Goal: Information Seeking & Learning: Learn about a topic

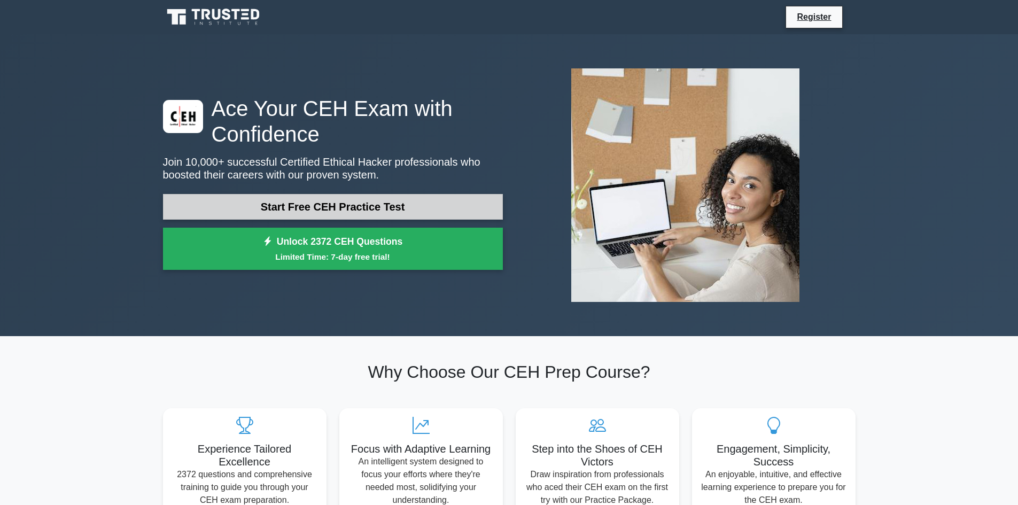
click at [342, 216] on link "Start Free CEH Practice Test" at bounding box center [333, 207] width 340 height 26
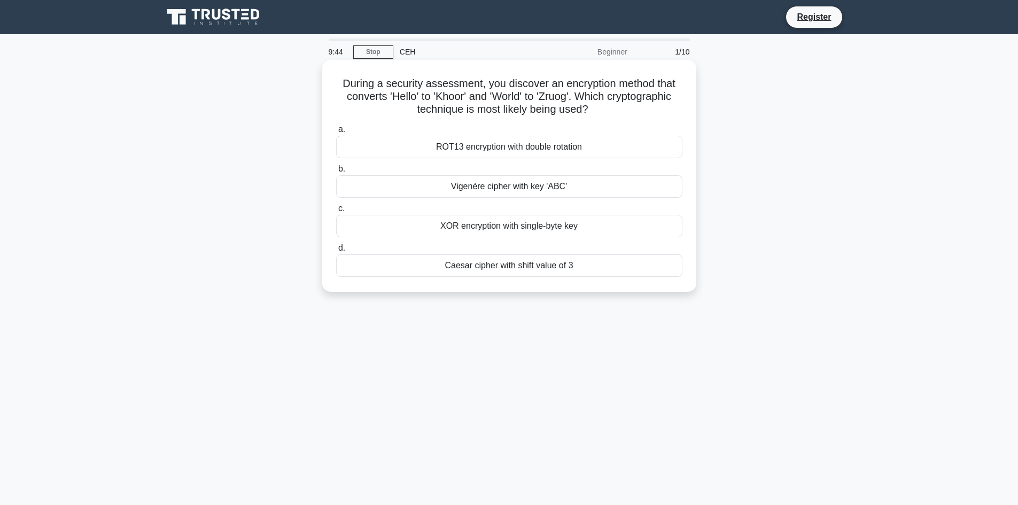
click at [538, 276] on div "Caesar cipher with shift value of 3" at bounding box center [509, 265] width 346 height 22
click at [336, 252] on input "[PERSON_NAME] cipher with shift value of 3" at bounding box center [336, 248] width 0 height 7
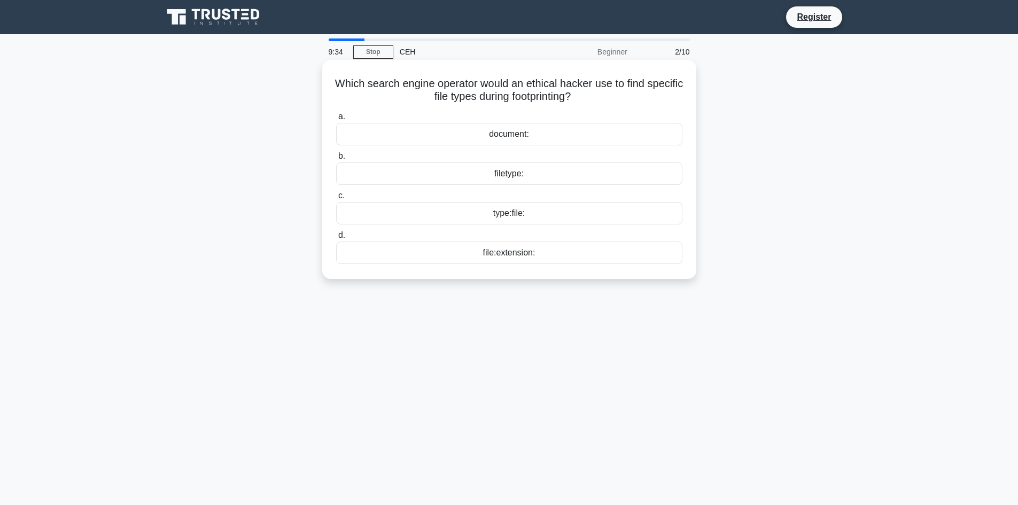
click at [510, 215] on div "type:file:" at bounding box center [509, 213] width 346 height 22
click at [336, 199] on input "c. type:file:" at bounding box center [336, 195] width 0 height 7
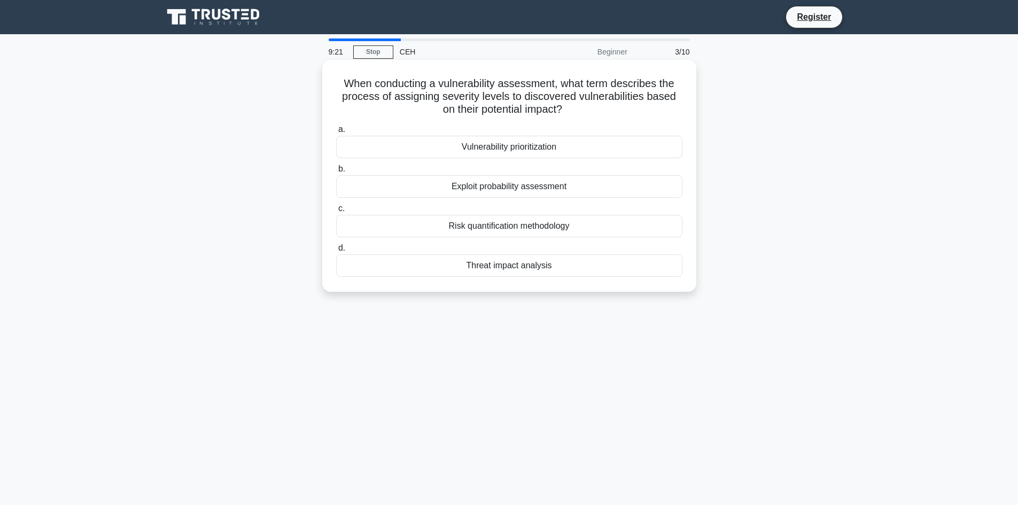
click at [511, 232] on div "Risk quantification methodology" at bounding box center [509, 226] width 346 height 22
click at [336, 212] on input "c. Risk quantification methodology" at bounding box center [336, 208] width 0 height 7
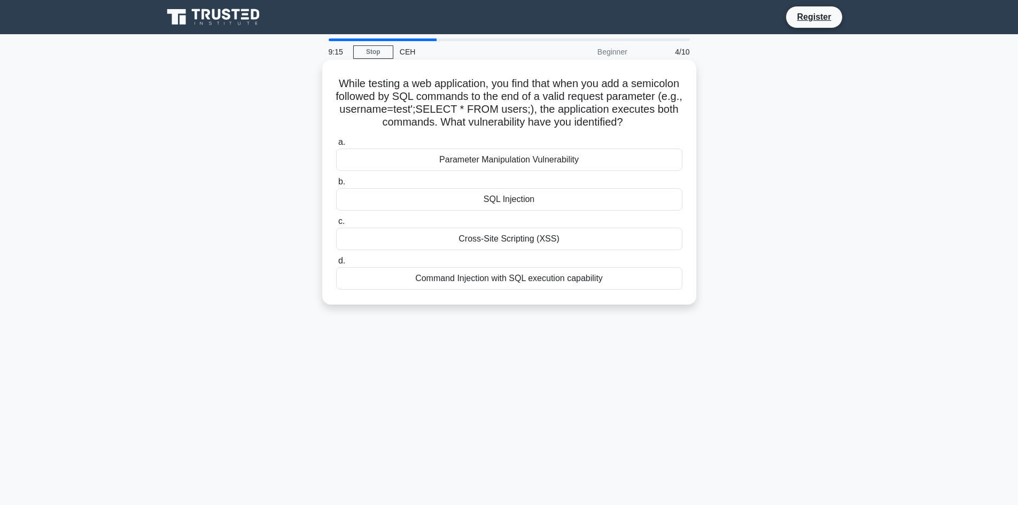
click at [514, 207] on div "SQL Injection" at bounding box center [509, 199] width 346 height 22
click at [336, 185] on input "b. SQL Injection" at bounding box center [336, 182] width 0 height 7
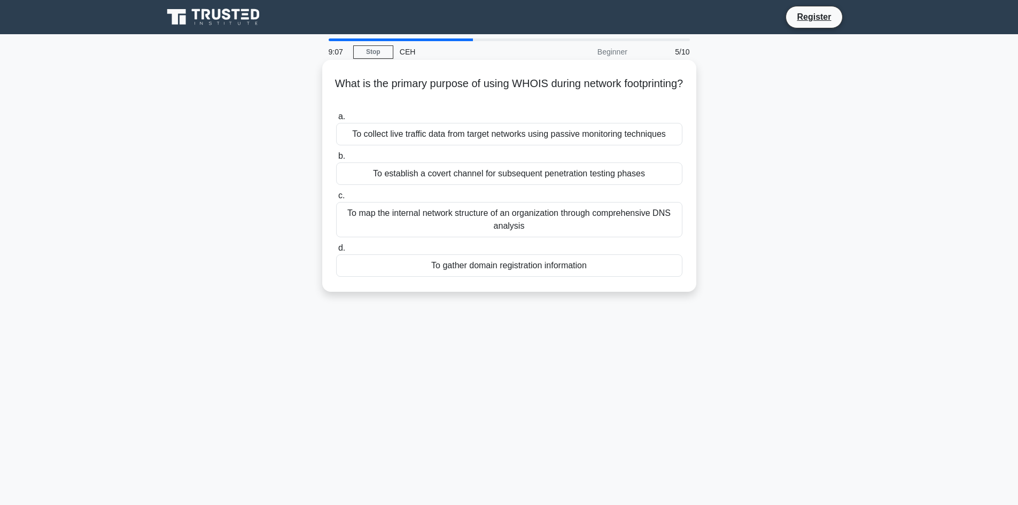
click at [556, 218] on div "To map the internal network structure of an organization through comprehensive …" at bounding box center [509, 219] width 346 height 35
click at [336, 199] on input "c. To map the internal network structure of an organization through comprehensi…" at bounding box center [336, 195] width 0 height 7
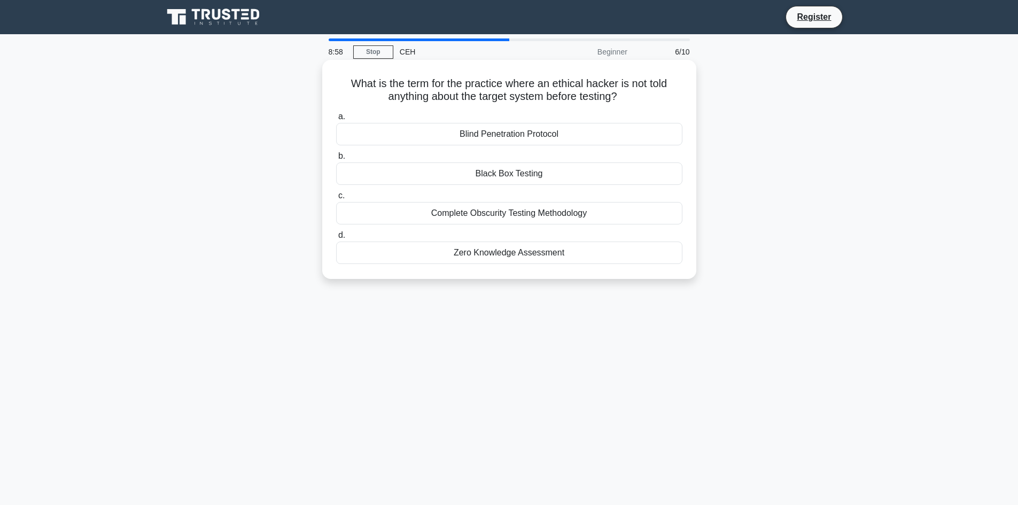
click at [537, 172] on div "Black Box Testing" at bounding box center [509, 173] width 346 height 22
click at [336, 160] on input "b. Black Box Testing" at bounding box center [336, 156] width 0 height 7
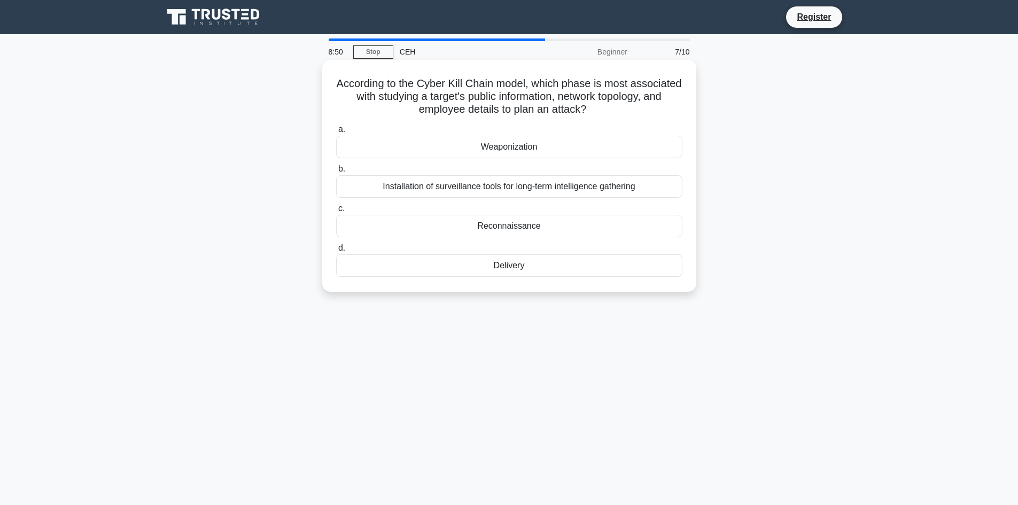
click at [526, 228] on div "Reconnaissance" at bounding box center [509, 226] width 346 height 22
click at [336, 212] on input "c. Reconnaissance" at bounding box center [336, 208] width 0 height 7
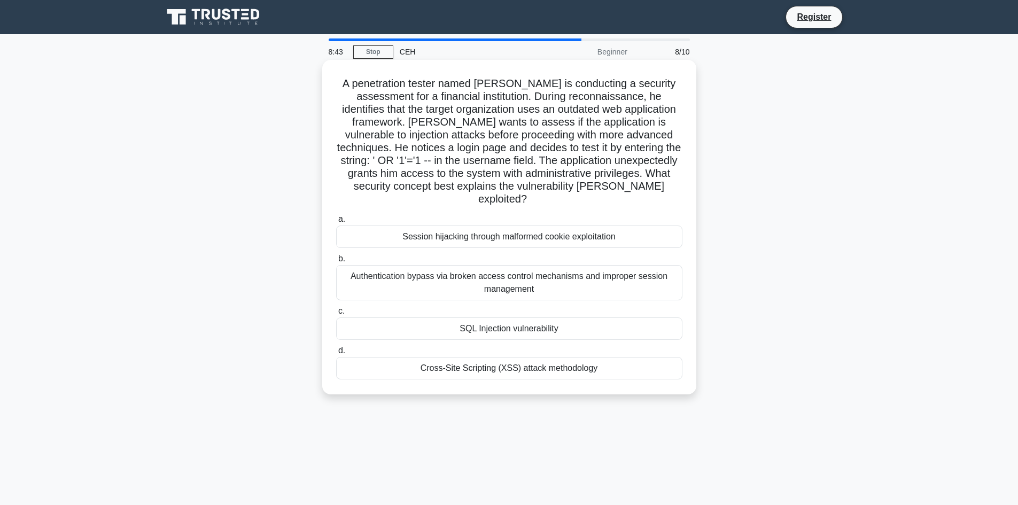
click at [519, 319] on div "SQL Injection vulnerability" at bounding box center [509, 328] width 346 height 22
click at [336, 315] on input "c. SQL Injection vulnerability" at bounding box center [336, 311] width 0 height 7
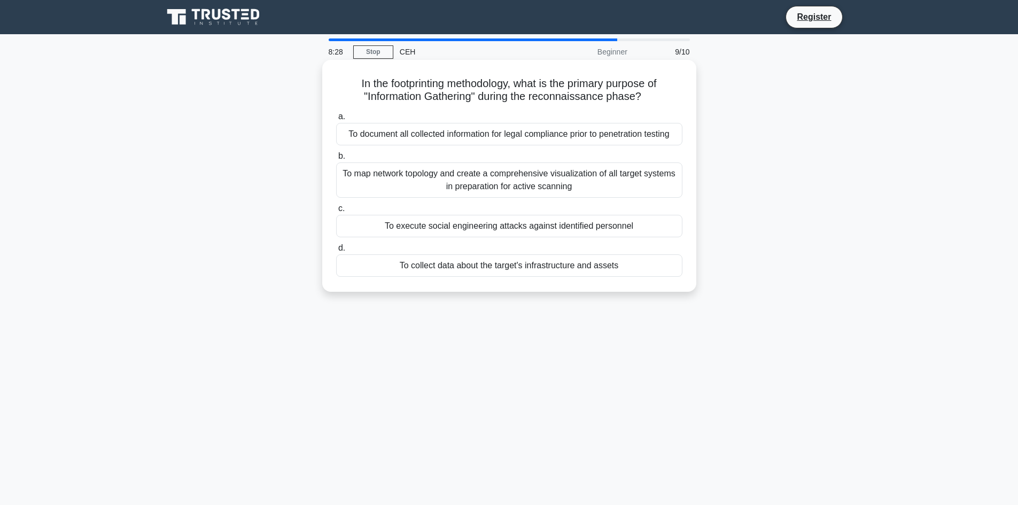
click at [553, 270] on div "To collect data about the target's infrastructure and assets" at bounding box center [509, 265] width 346 height 22
click at [336, 252] on input "d. To collect data about the target's infrastructure and assets" at bounding box center [336, 248] width 0 height 7
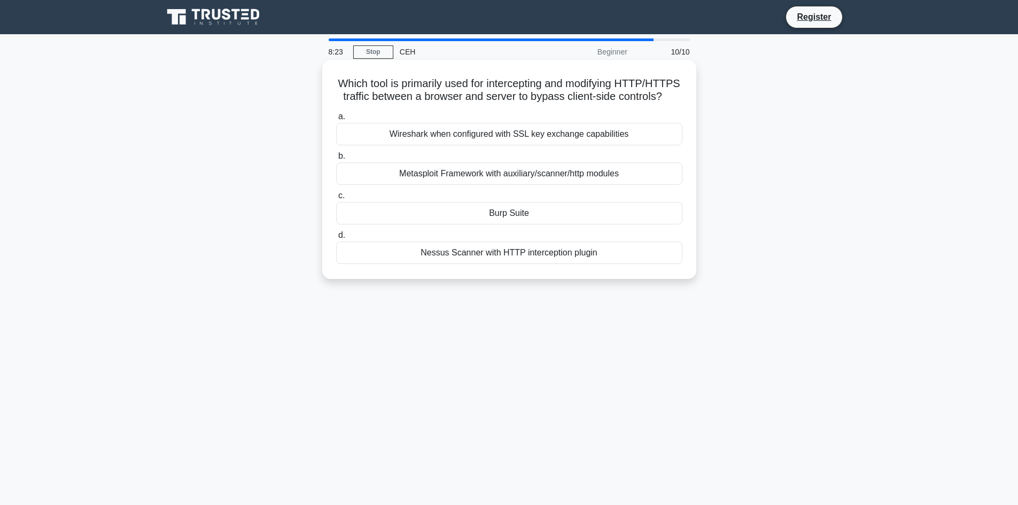
click at [522, 224] on div "Burp Suite" at bounding box center [509, 213] width 346 height 22
click at [336, 199] on input "c. Burp Suite" at bounding box center [336, 195] width 0 height 7
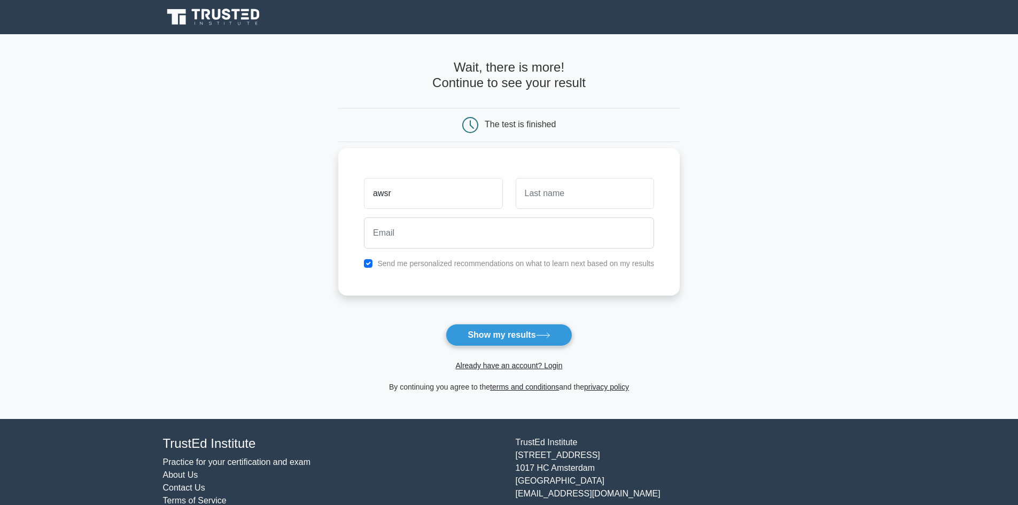
type input "awsr"
click at [555, 199] on input "text" at bounding box center [585, 193] width 138 height 31
type input "ds"
click at [433, 232] on input "email" at bounding box center [509, 233] width 290 height 31
click at [507, 212] on div "awsr" at bounding box center [433, 194] width 151 height 40
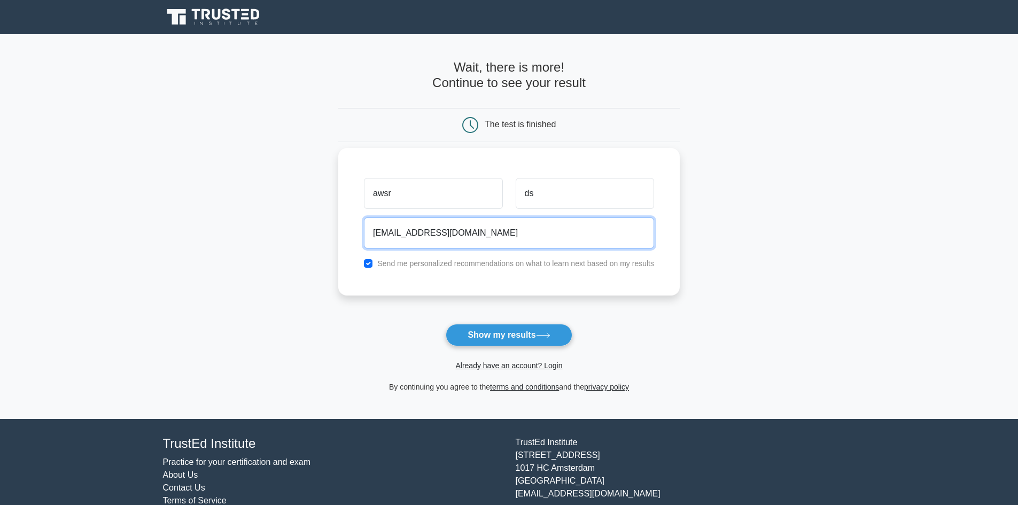
click at [480, 235] on input "[EMAIL_ADDRESS][DOMAIN_NAME]" at bounding box center [509, 233] width 290 height 31
type input "[EMAIL_ADDRESS][DOMAIN_NAME]"
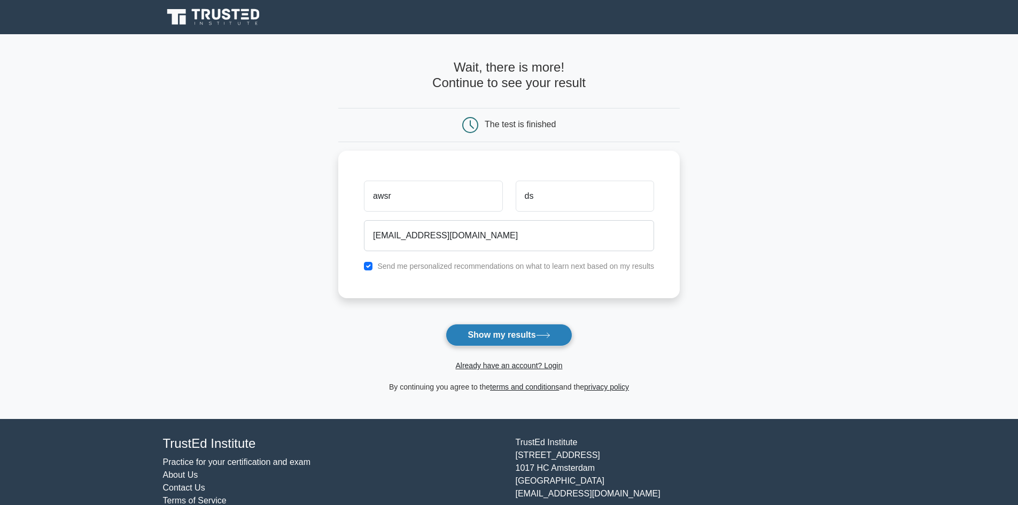
click at [532, 332] on button "Show my results" at bounding box center [509, 335] width 126 height 22
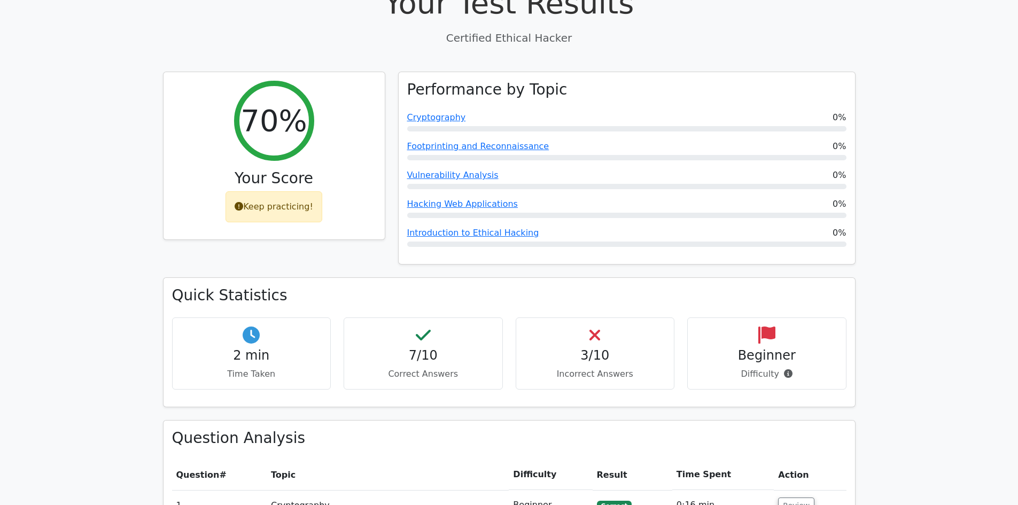
scroll to position [374, 0]
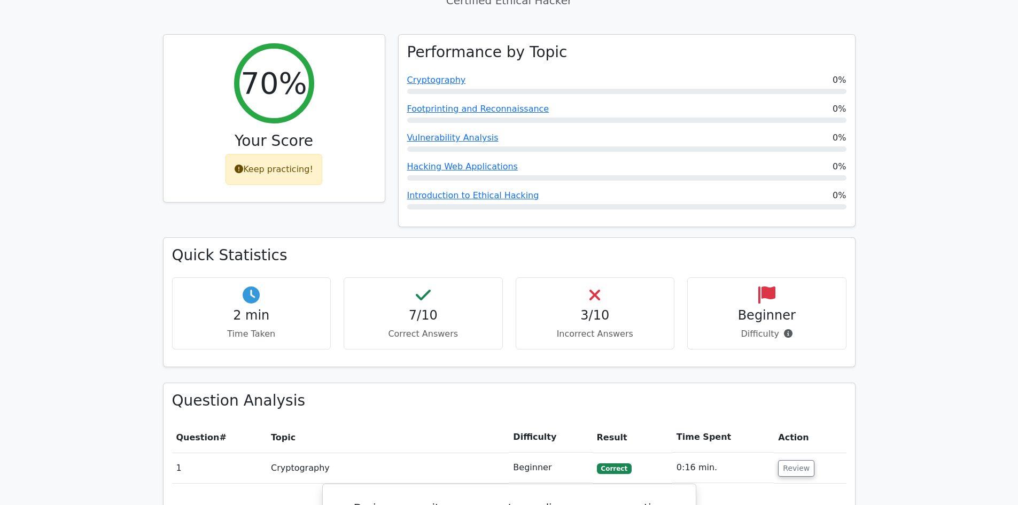
click at [601, 277] on div "3/10 Incorrect Answers" at bounding box center [595, 313] width 159 height 72
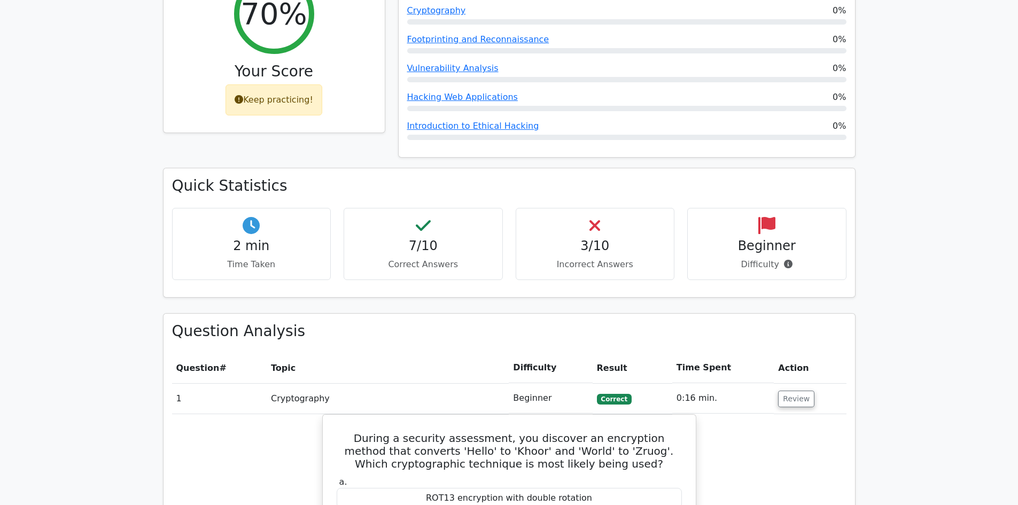
scroll to position [534, 0]
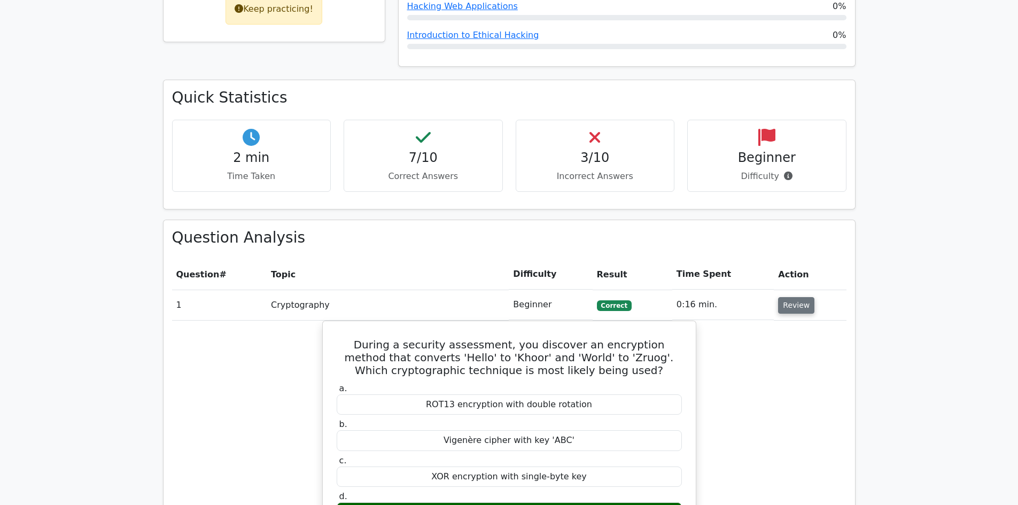
click at [802, 297] on button "Review" at bounding box center [796, 305] width 36 height 17
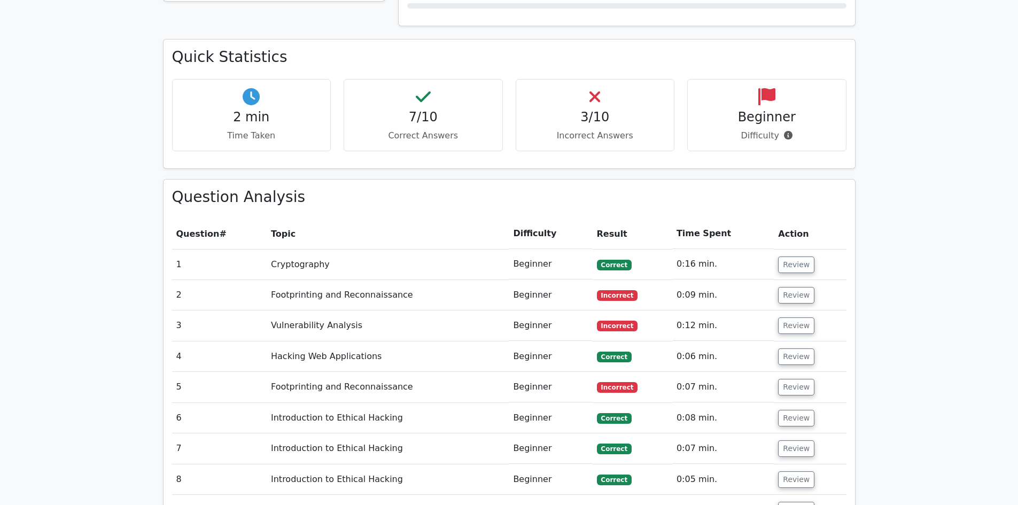
scroll to position [641, 0]
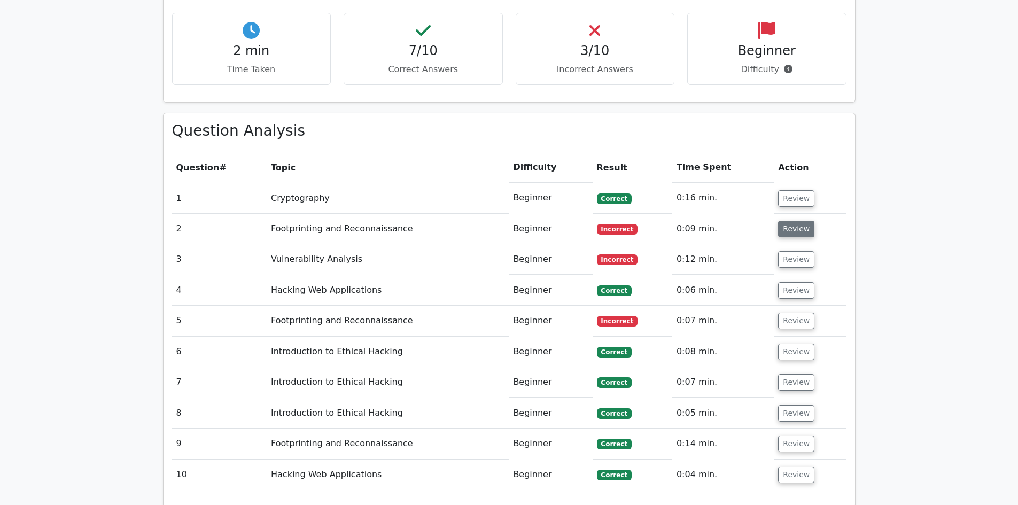
click at [795, 221] on button "Review" at bounding box center [796, 229] width 36 height 17
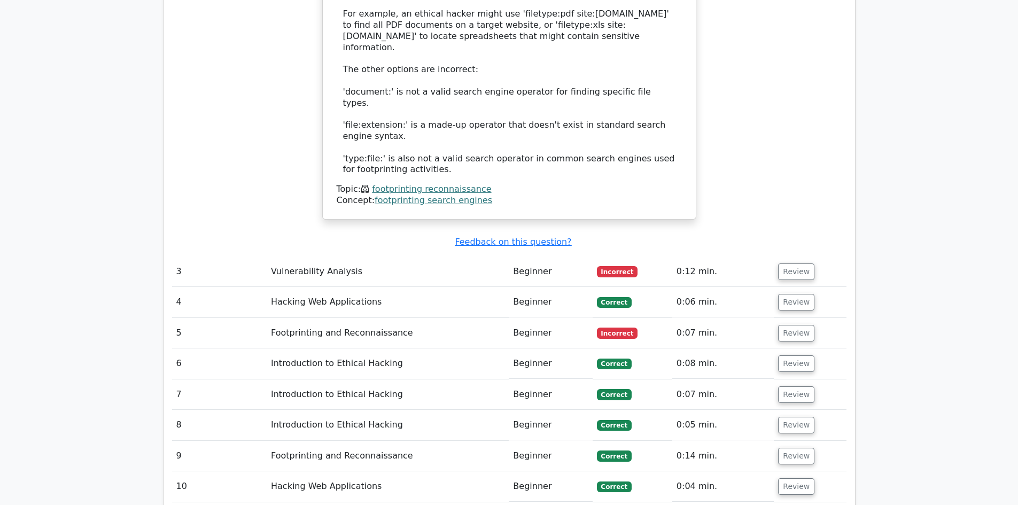
scroll to position [1176, 0]
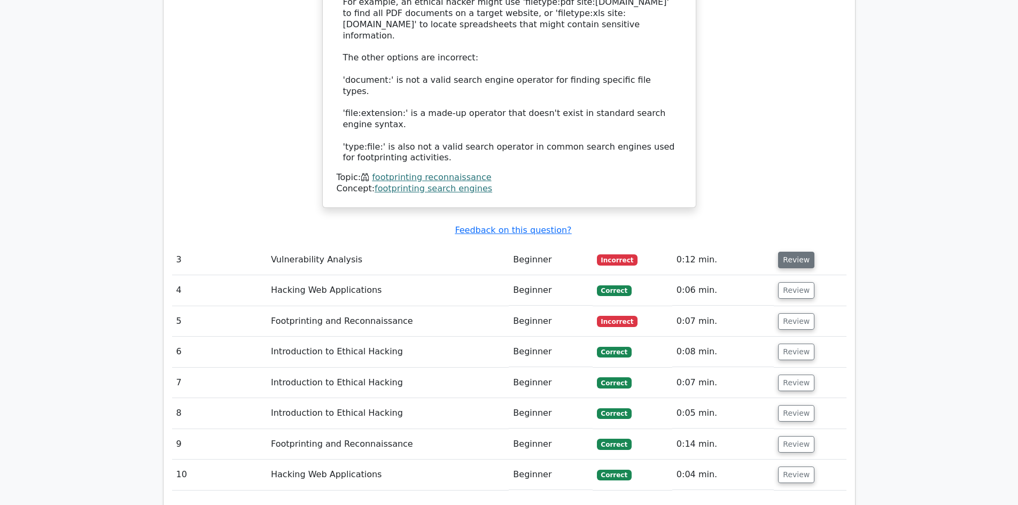
click at [787, 252] on button "Review" at bounding box center [796, 260] width 36 height 17
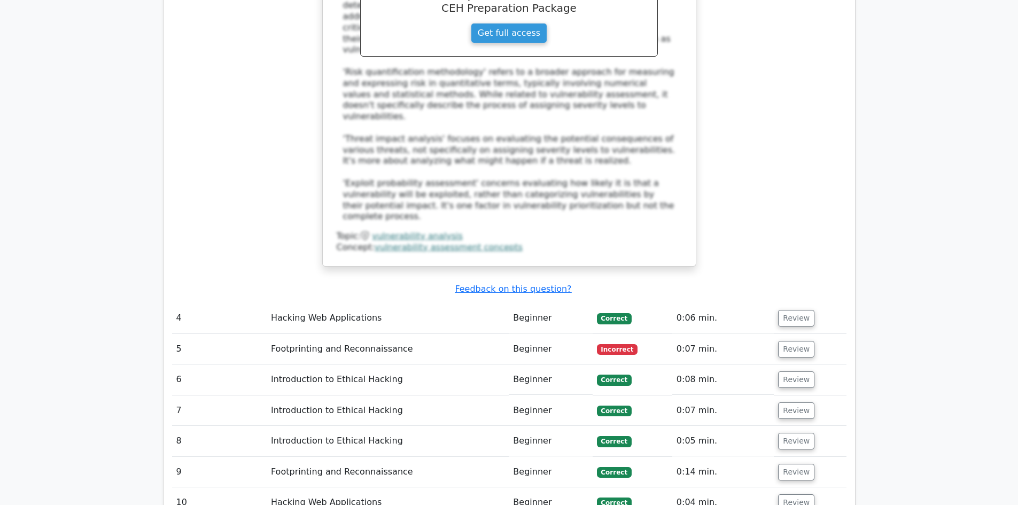
scroll to position [1764, 0]
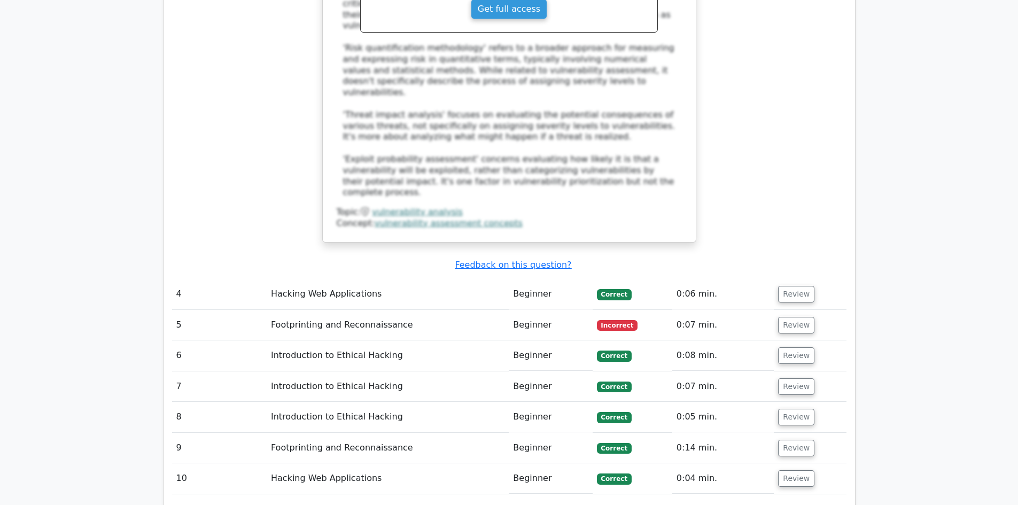
click at [788, 310] on td "Review" at bounding box center [810, 325] width 72 height 30
click at [795, 317] on button "Review" at bounding box center [796, 325] width 36 height 17
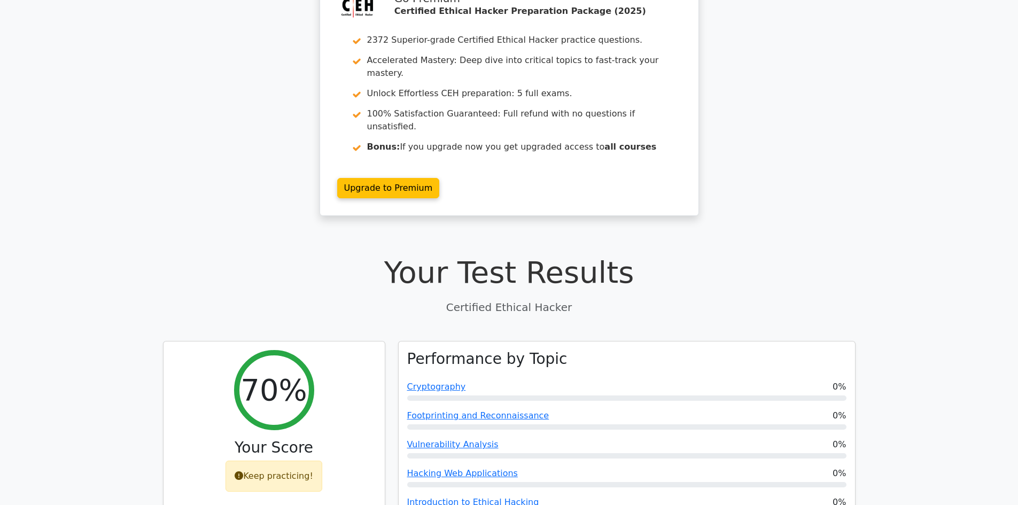
scroll to position [0, 0]
